Goal: Obtain resource: Obtain resource

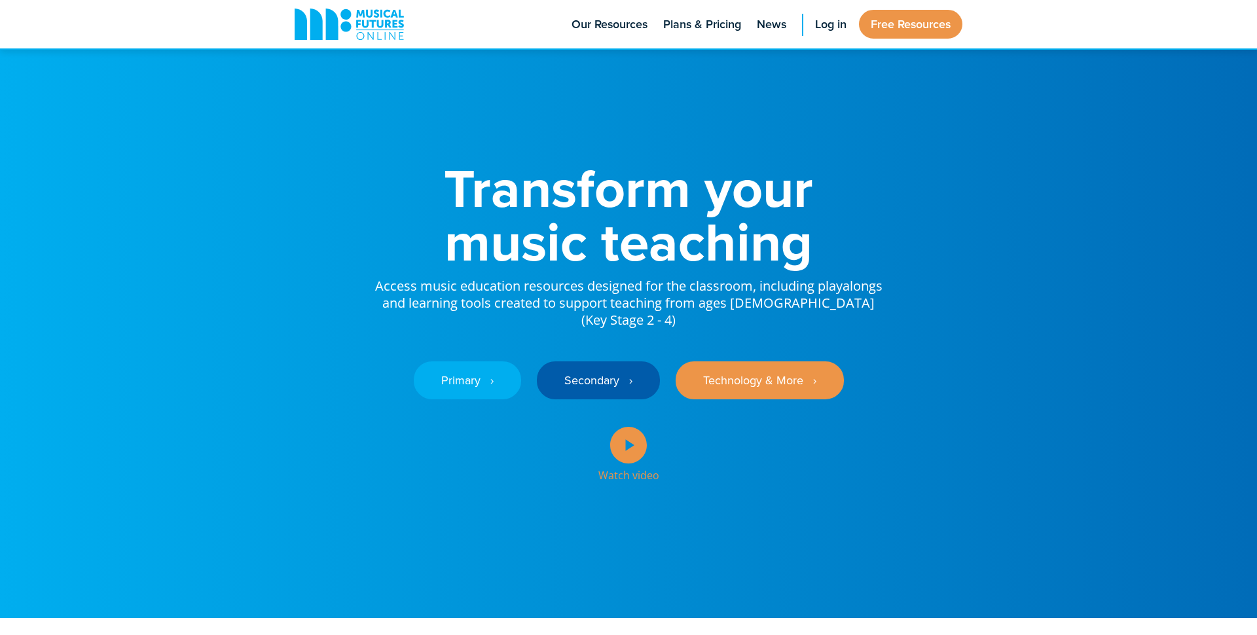
click at [630, 444] on icon at bounding box center [628, 445] width 37 height 37
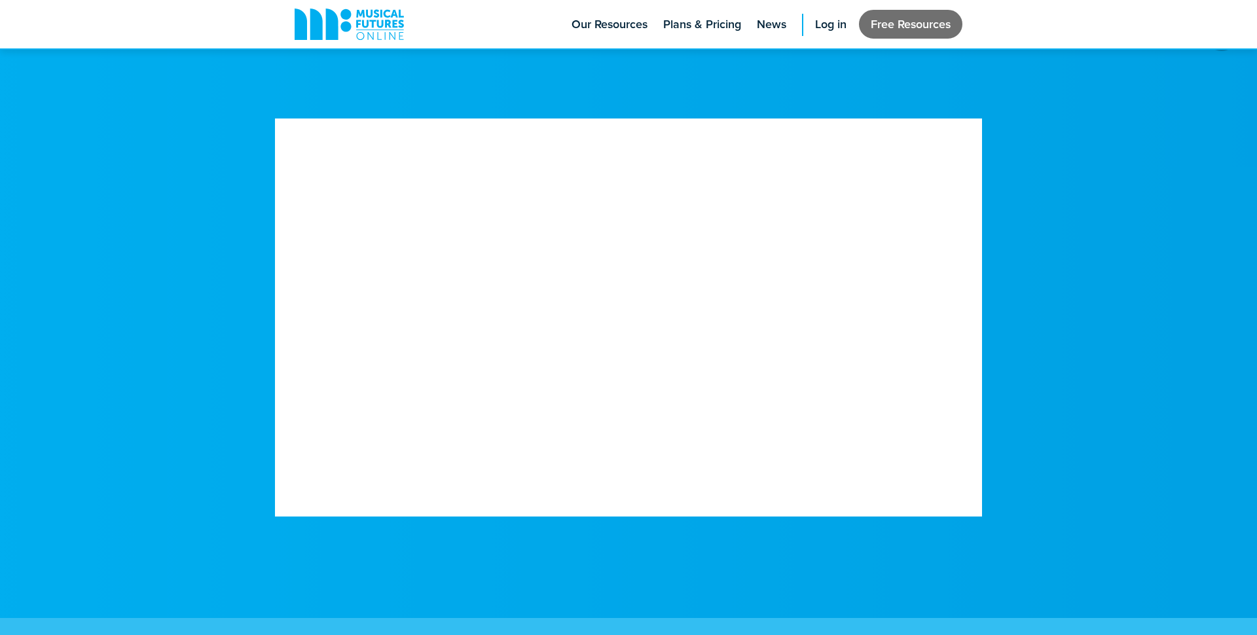
click at [942, 20] on link "Free Resources" at bounding box center [910, 24] width 103 height 29
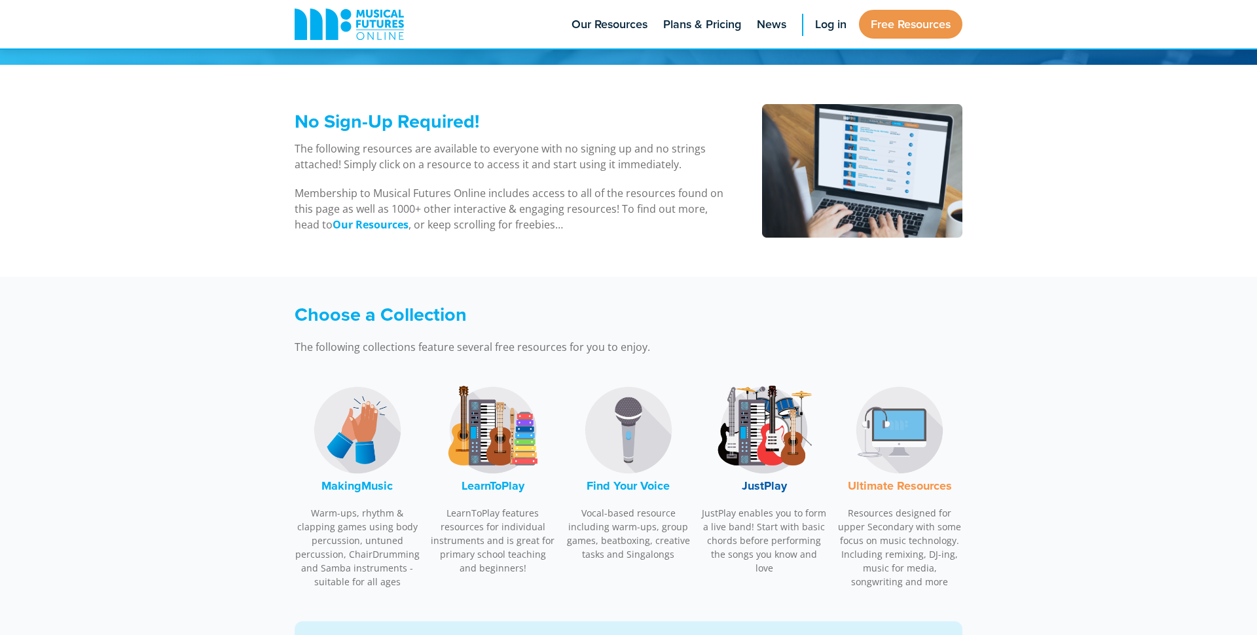
scroll to position [135, 0]
click at [509, 447] on img at bounding box center [493, 429] width 98 height 98
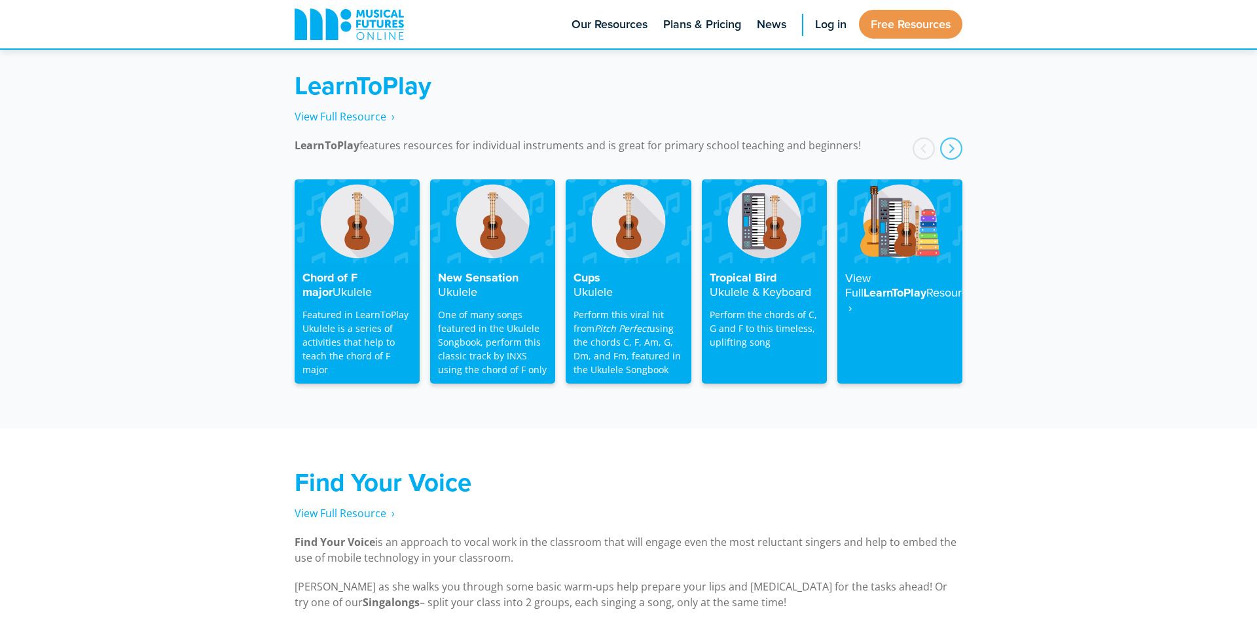
scroll to position [2106, 0]
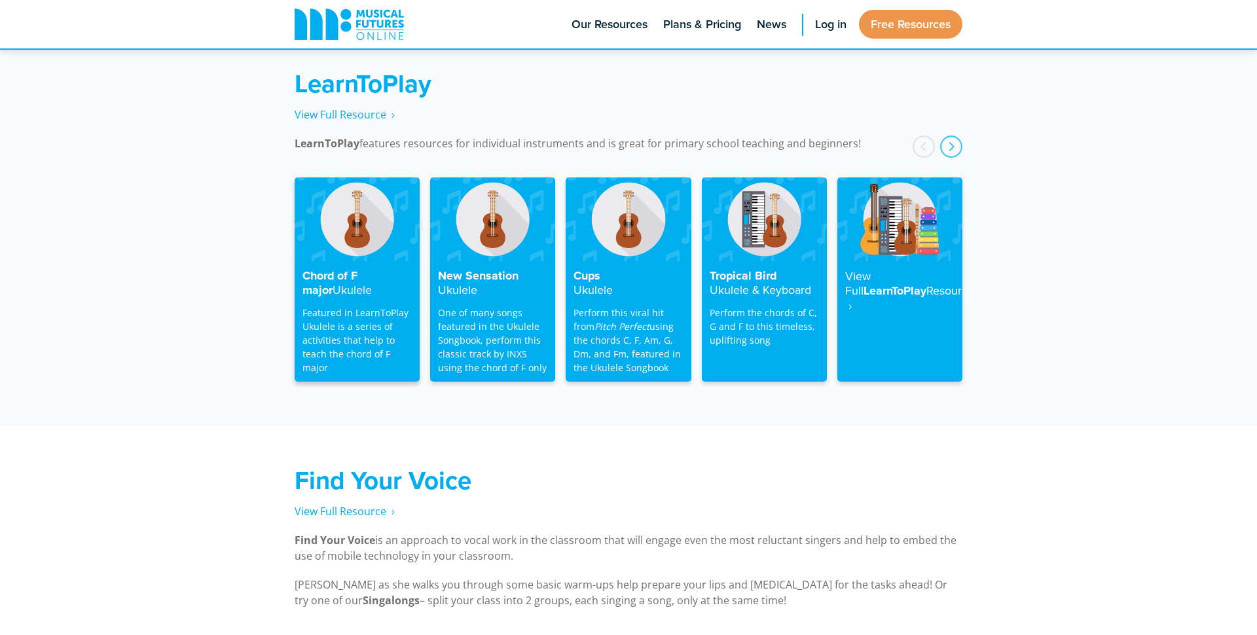
click at [367, 240] on img at bounding box center [357, 218] width 125 height 83
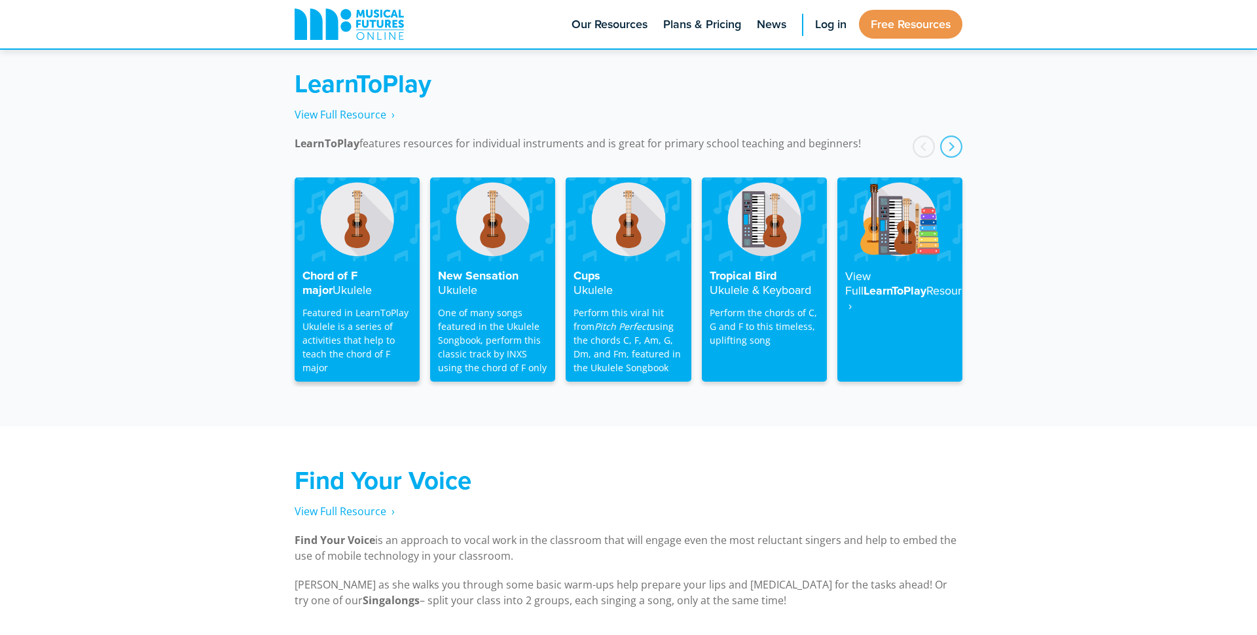
click at [367, 240] on img at bounding box center [357, 218] width 125 height 83
click at [357, 213] on img at bounding box center [357, 218] width 125 height 83
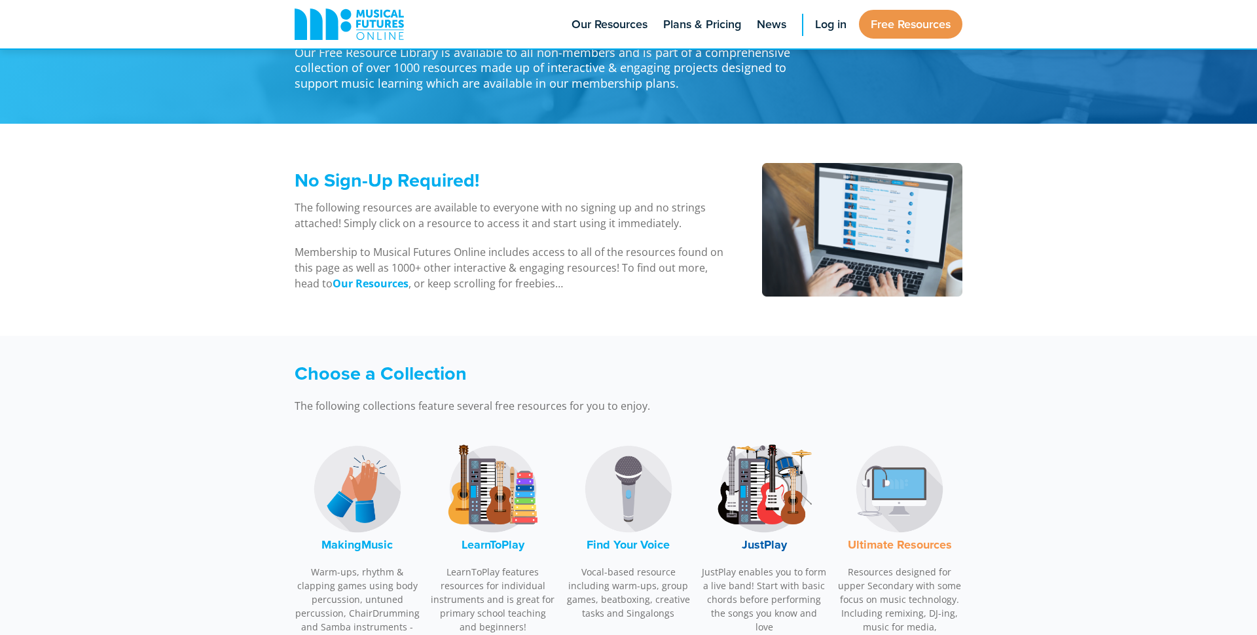
scroll to position [77, 0]
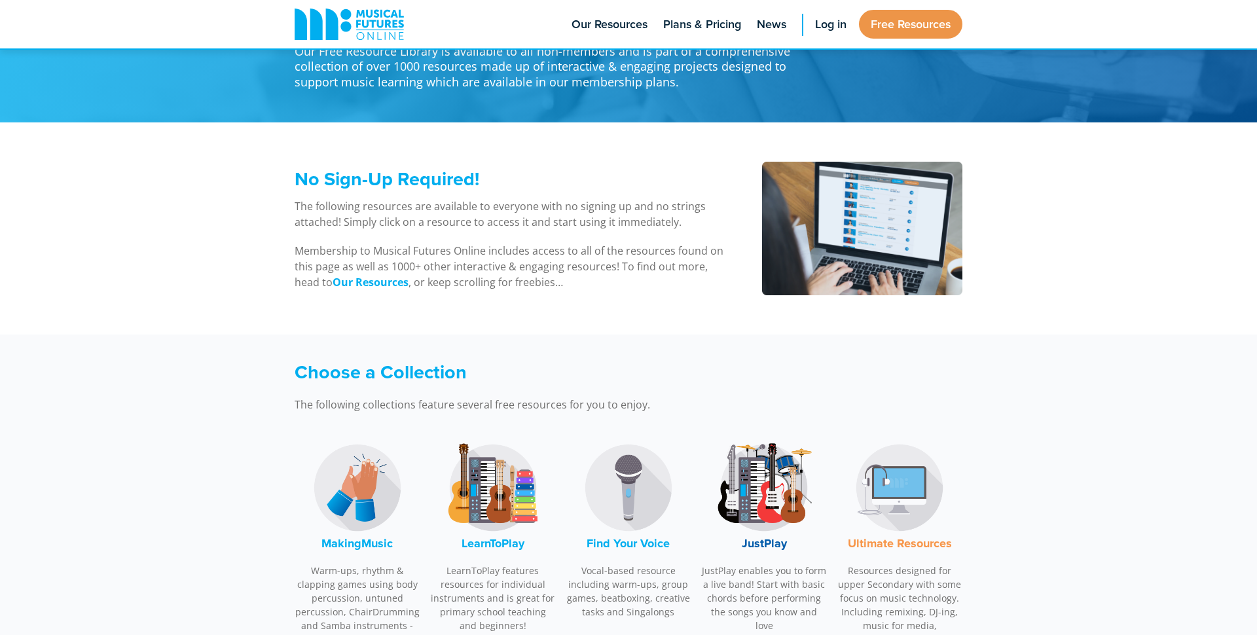
click at [780, 498] on img at bounding box center [764, 488] width 98 height 98
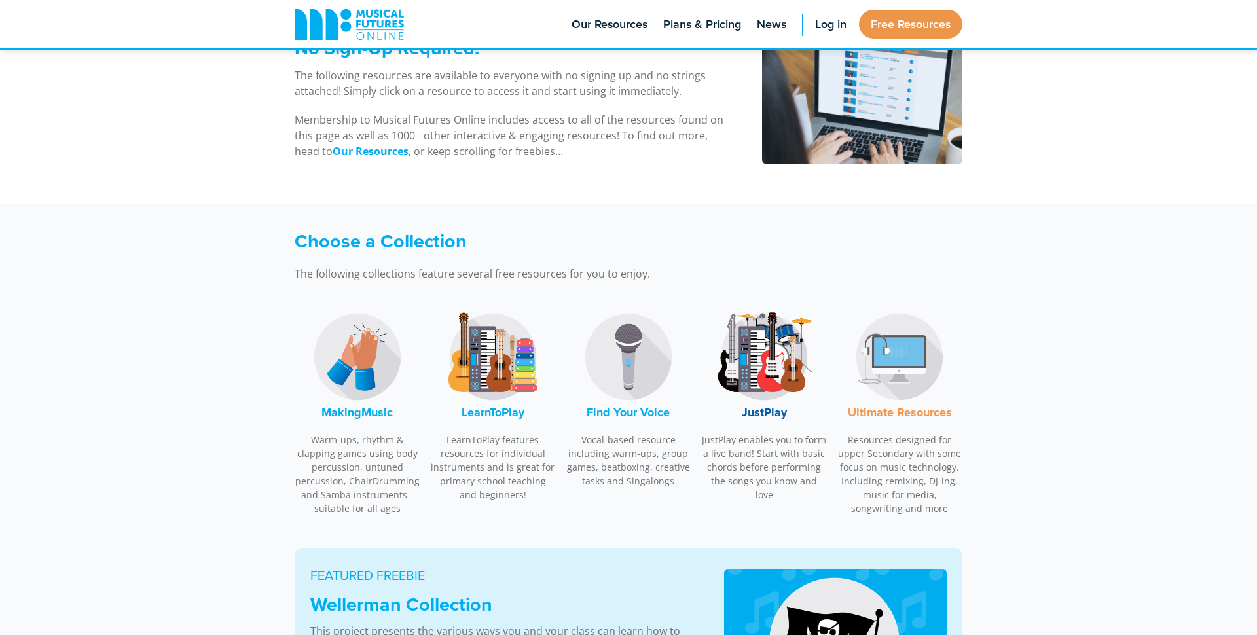
click at [780, 498] on div "Choose a Collection The following collections feature several free resources fo…" at bounding box center [628, 376] width 1257 height 344
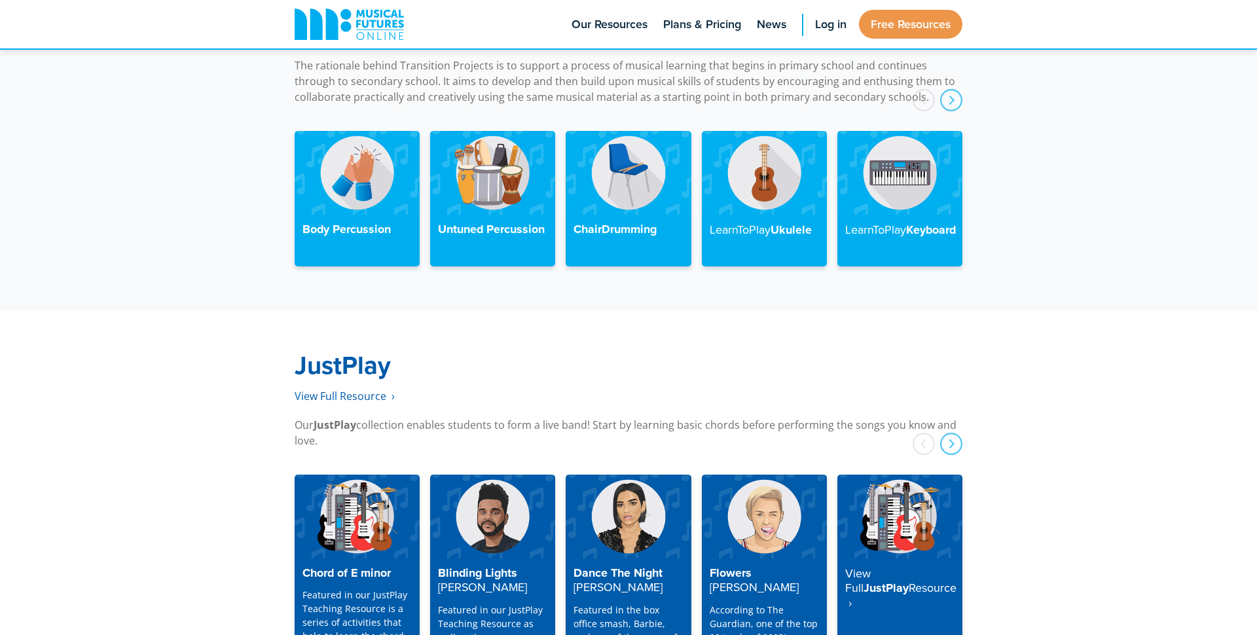
scroll to position [3362, 0]
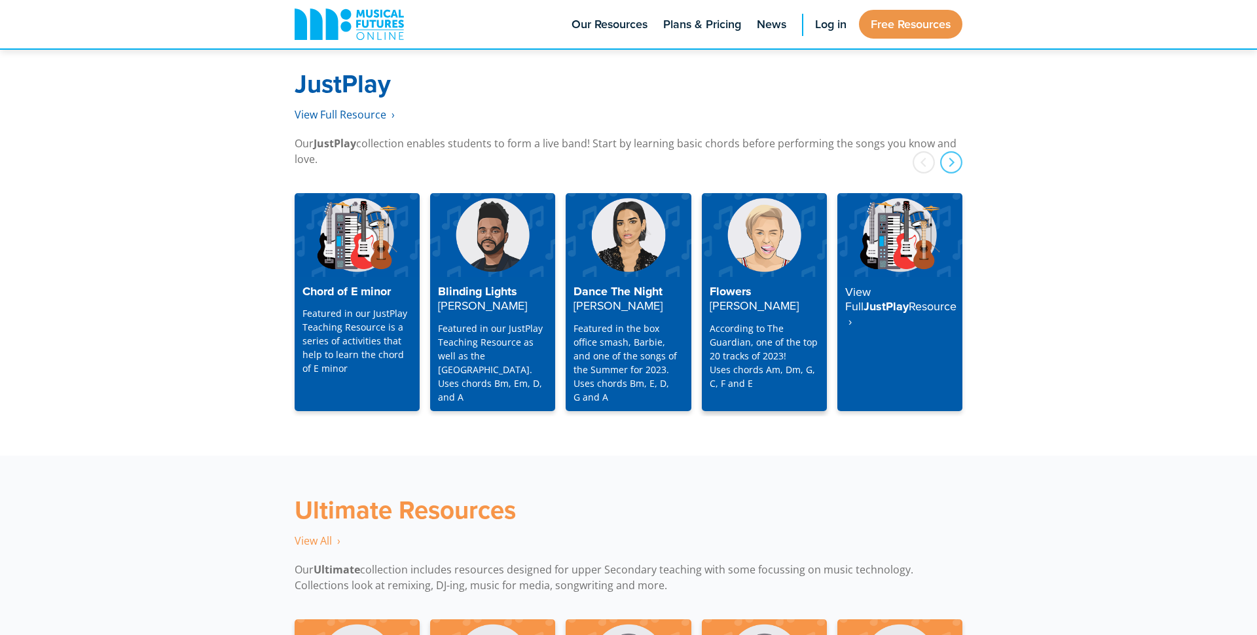
click at [742, 328] on p "According to The Guardian, one of the top 20 tracks of 2023! Uses chords Am, Dm…" at bounding box center [764, 356] width 109 height 69
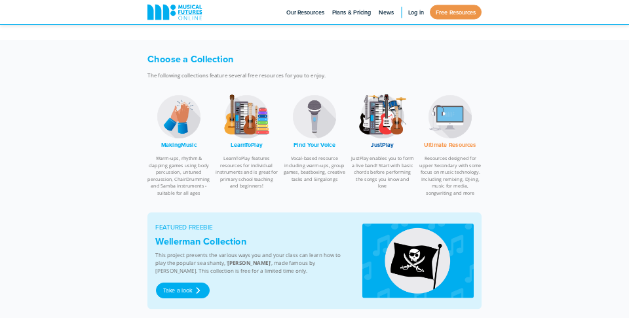
scroll to position [341, 0]
